Goal: Task Accomplishment & Management: Use online tool/utility

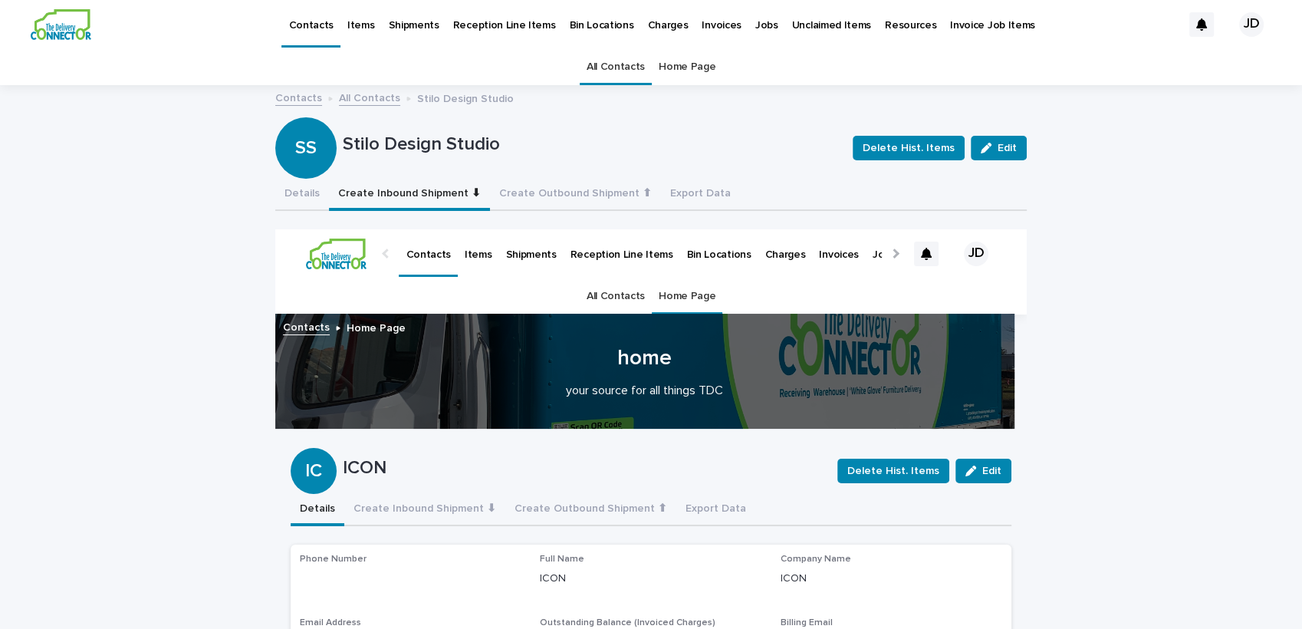
click at [609, 63] on link "All Contacts" at bounding box center [615, 67] width 58 height 36
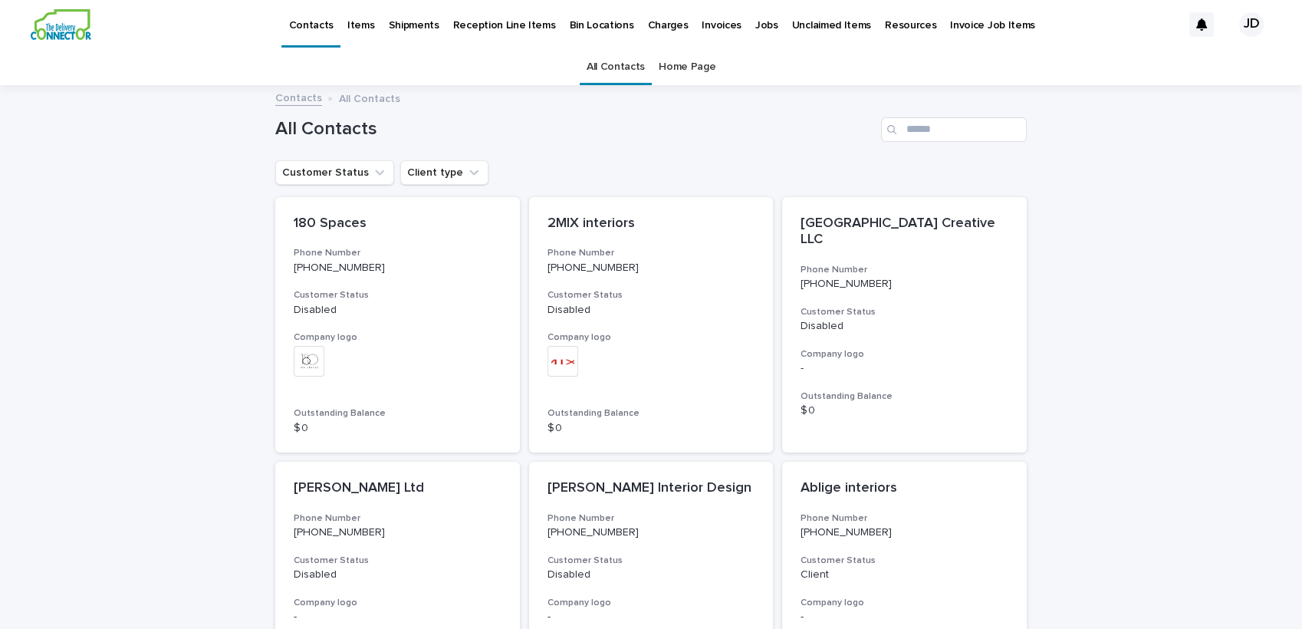
click at [929, 143] on div "All Contacts" at bounding box center [650, 124] width 751 height 74
click at [937, 117] on input "Search" at bounding box center [954, 129] width 146 height 25
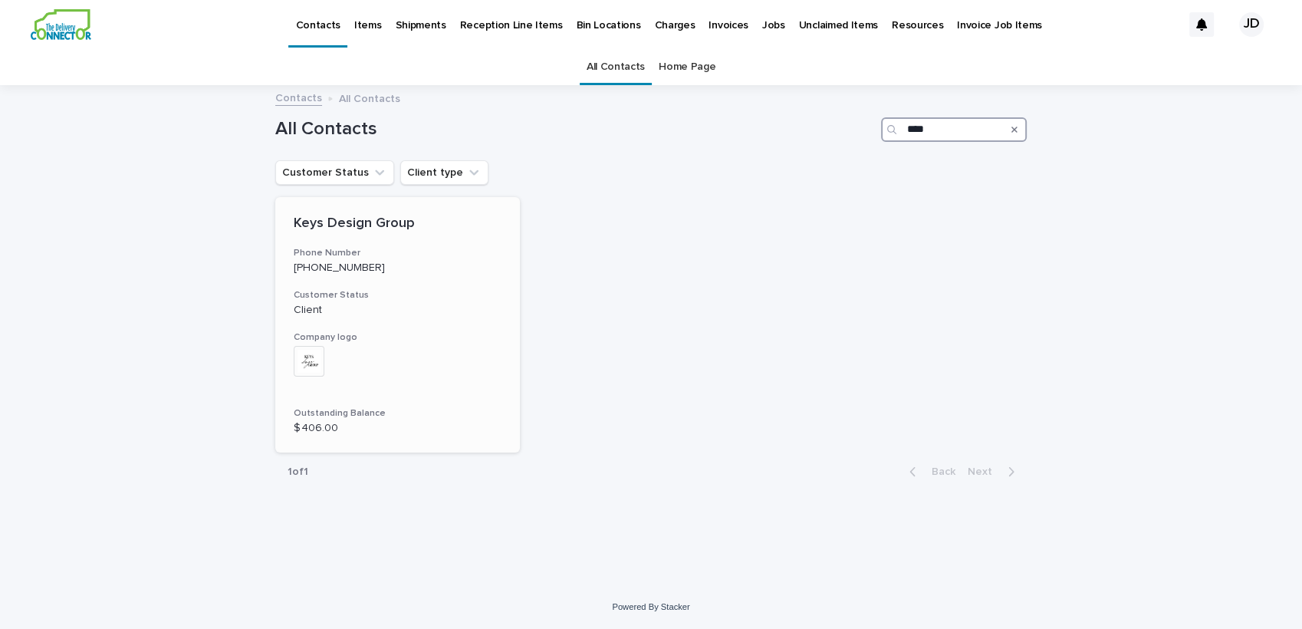
type input "****"
click at [457, 287] on div "Keys Design Group Phone Number [PHONE_NUMBER] Customer Status Client Company lo…" at bounding box center [397, 325] width 245 height 256
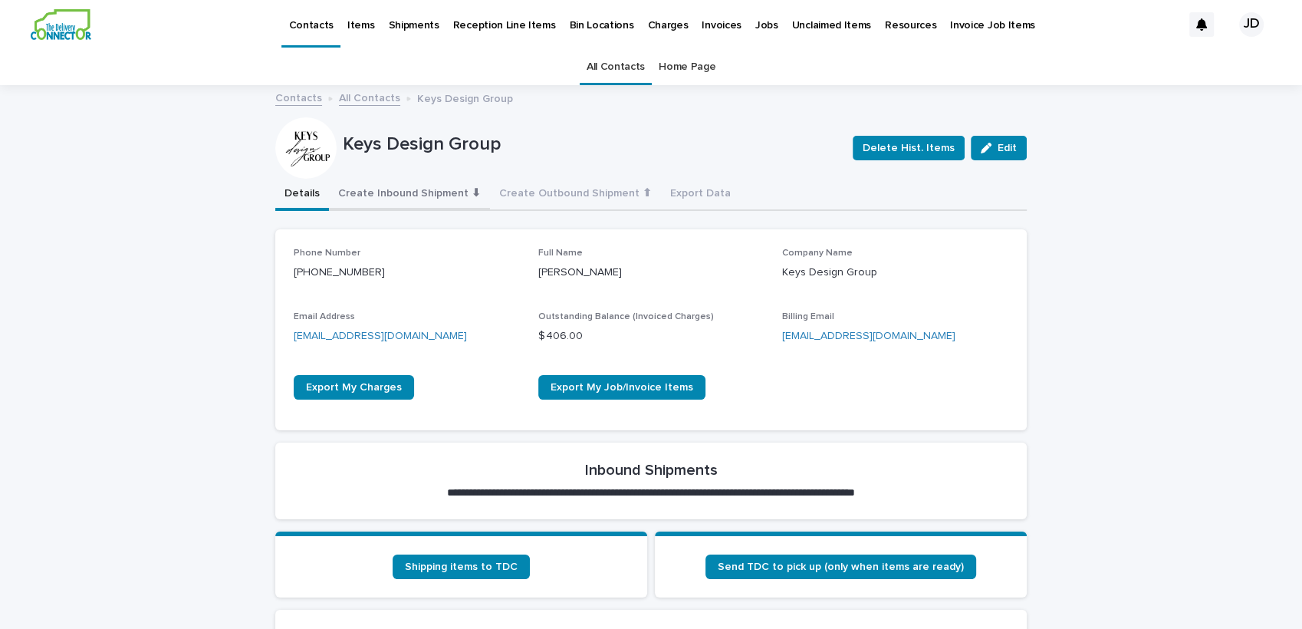
click at [399, 188] on button "Create Inbound Shipment ⬇" at bounding box center [409, 195] width 161 height 32
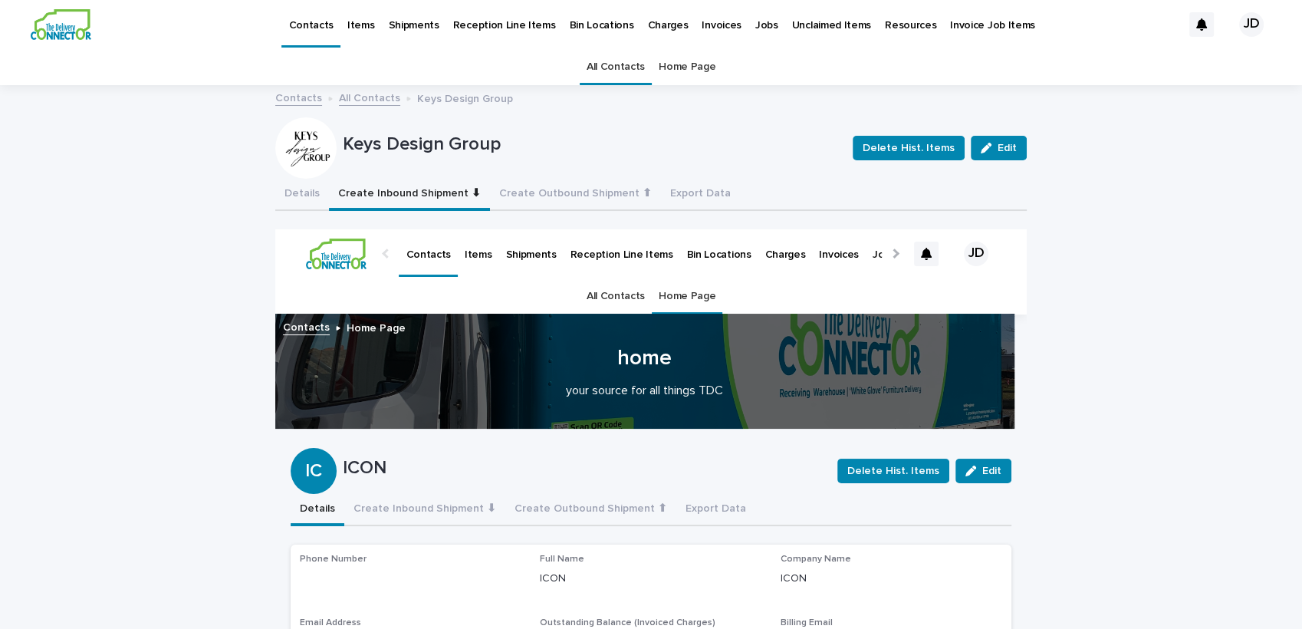
click at [598, 65] on link "All Contacts" at bounding box center [615, 67] width 58 height 36
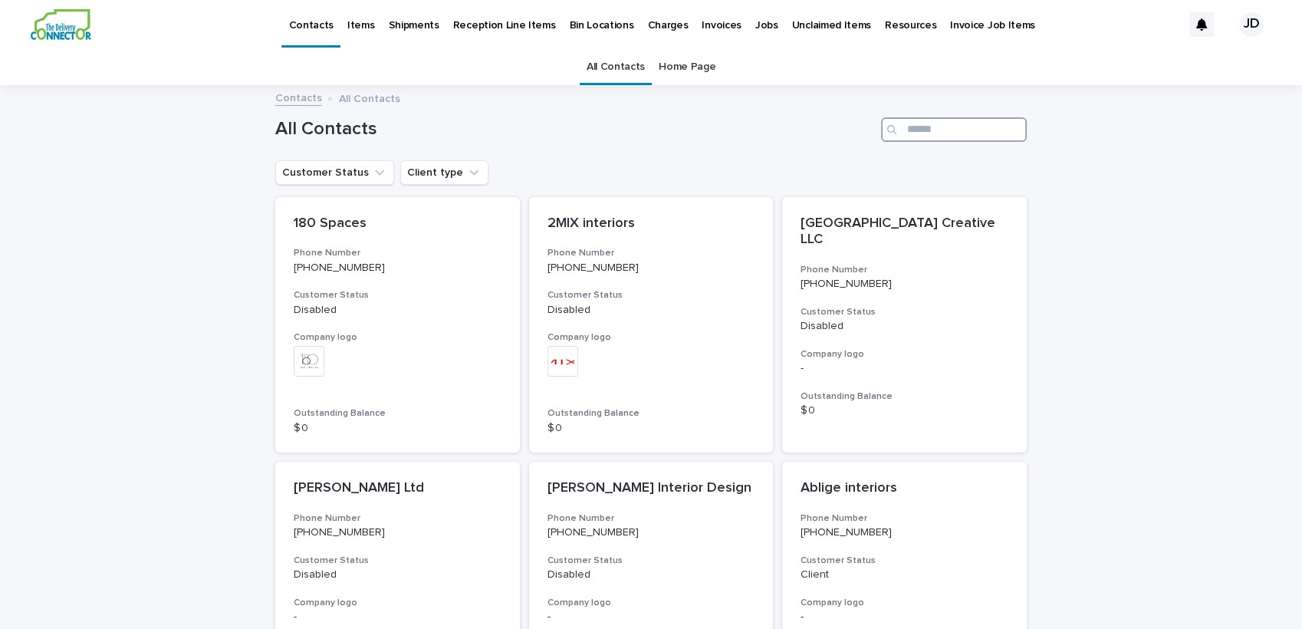
click at [987, 134] on input "Search" at bounding box center [954, 129] width 146 height 25
click at [932, 138] on input "Search" at bounding box center [954, 129] width 146 height 25
click at [907, 128] on input "Search" at bounding box center [954, 129] width 146 height 25
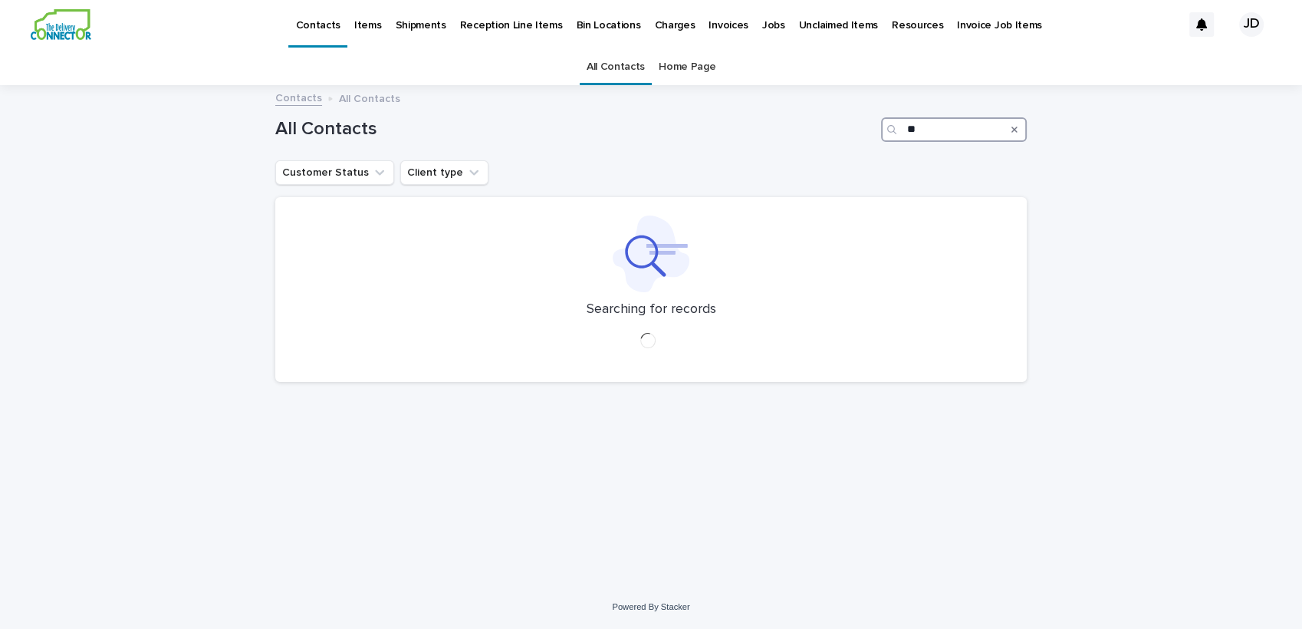
type input "*"
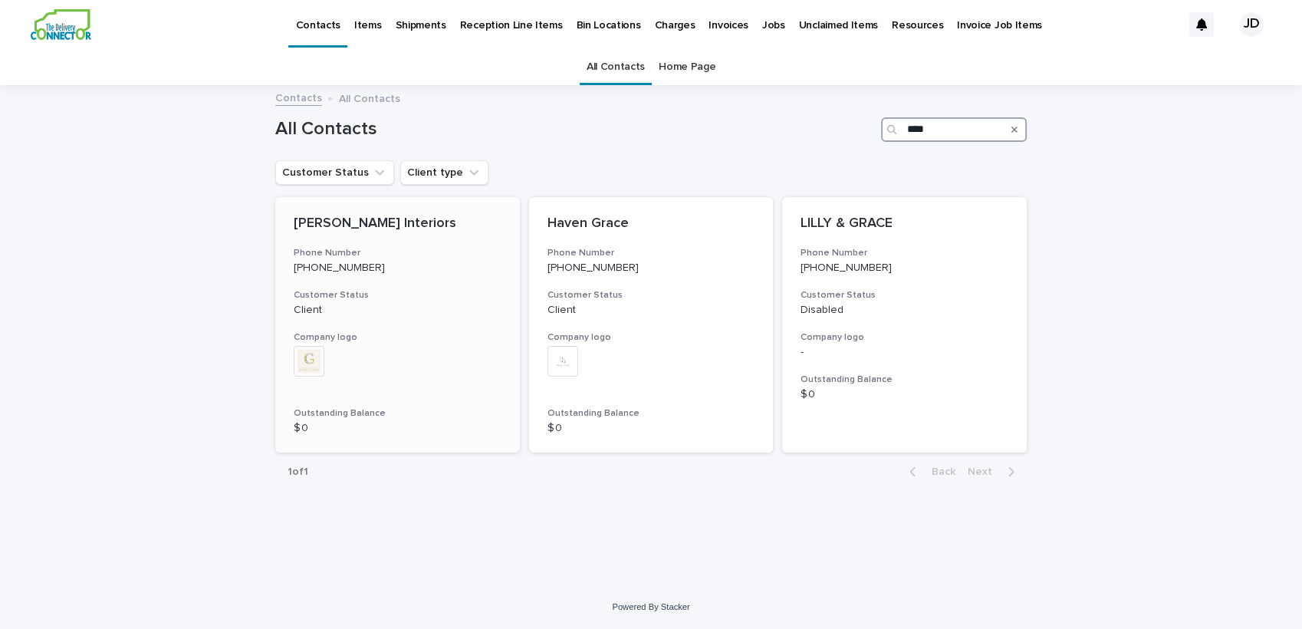
type input "****"
click at [444, 261] on p "[PHONE_NUMBER]" at bounding box center [398, 267] width 208 height 13
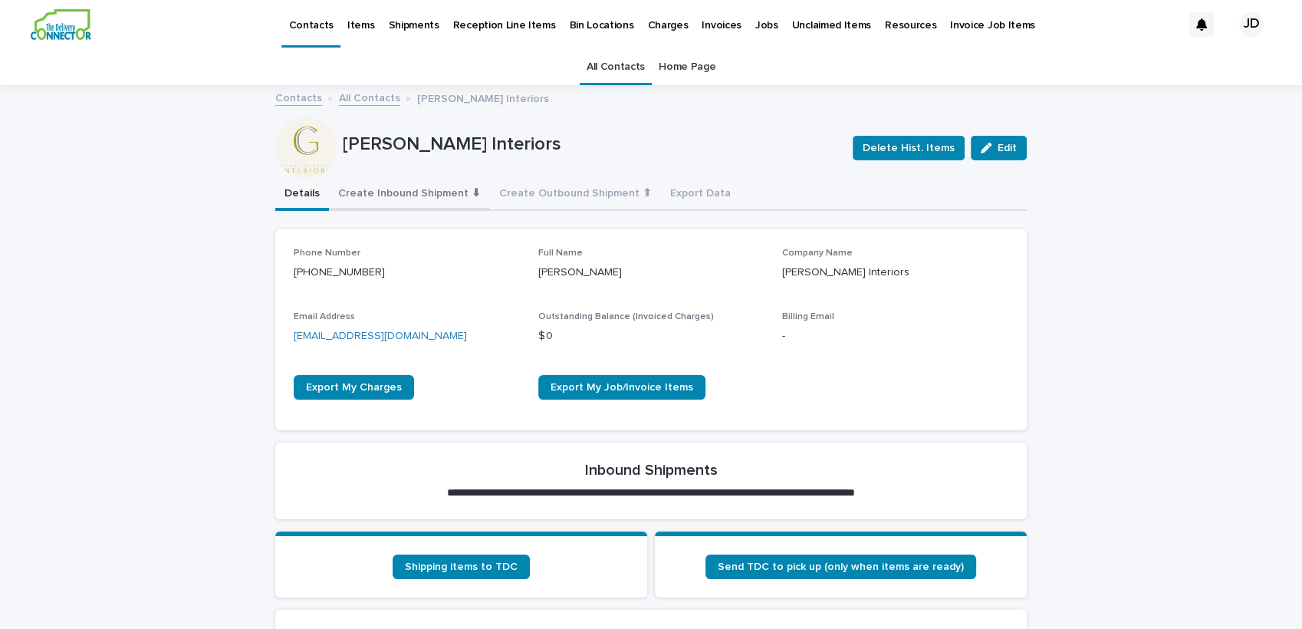
drag, startPoint x: 396, startPoint y: 188, endPoint x: 386, endPoint y: 191, distance: 10.4
click at [396, 188] on button "Create Inbound Shipment ⬇" at bounding box center [409, 195] width 161 height 32
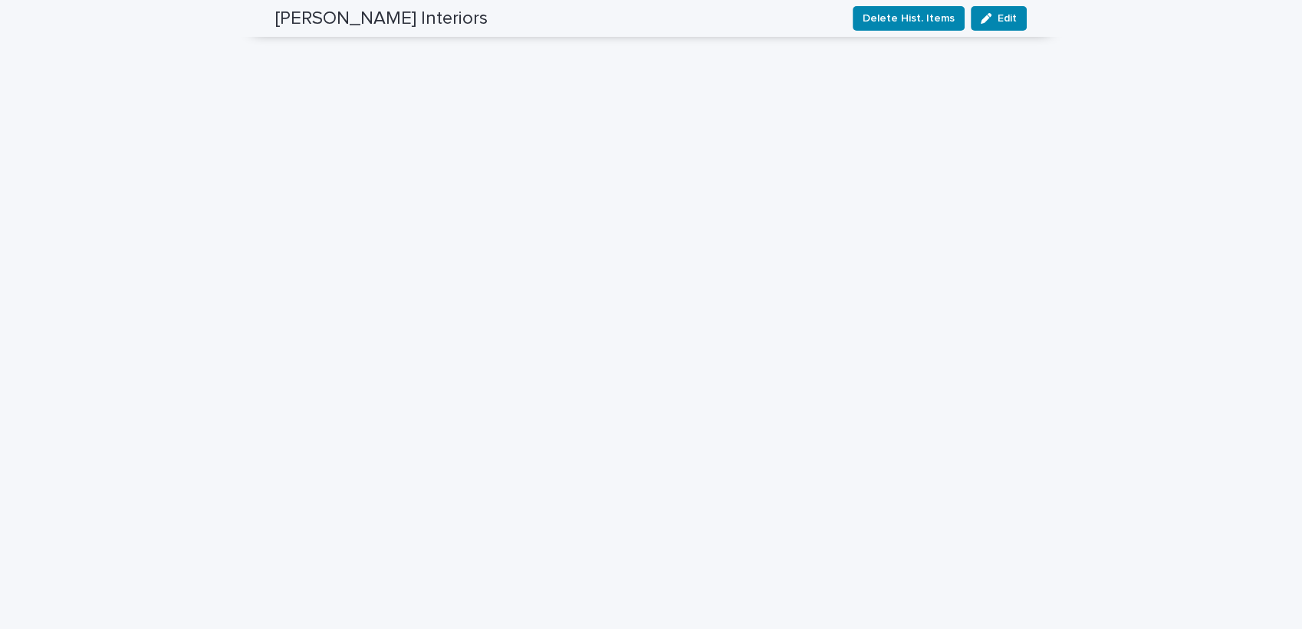
scroll to position [255, 0]
